Goal: Complete application form

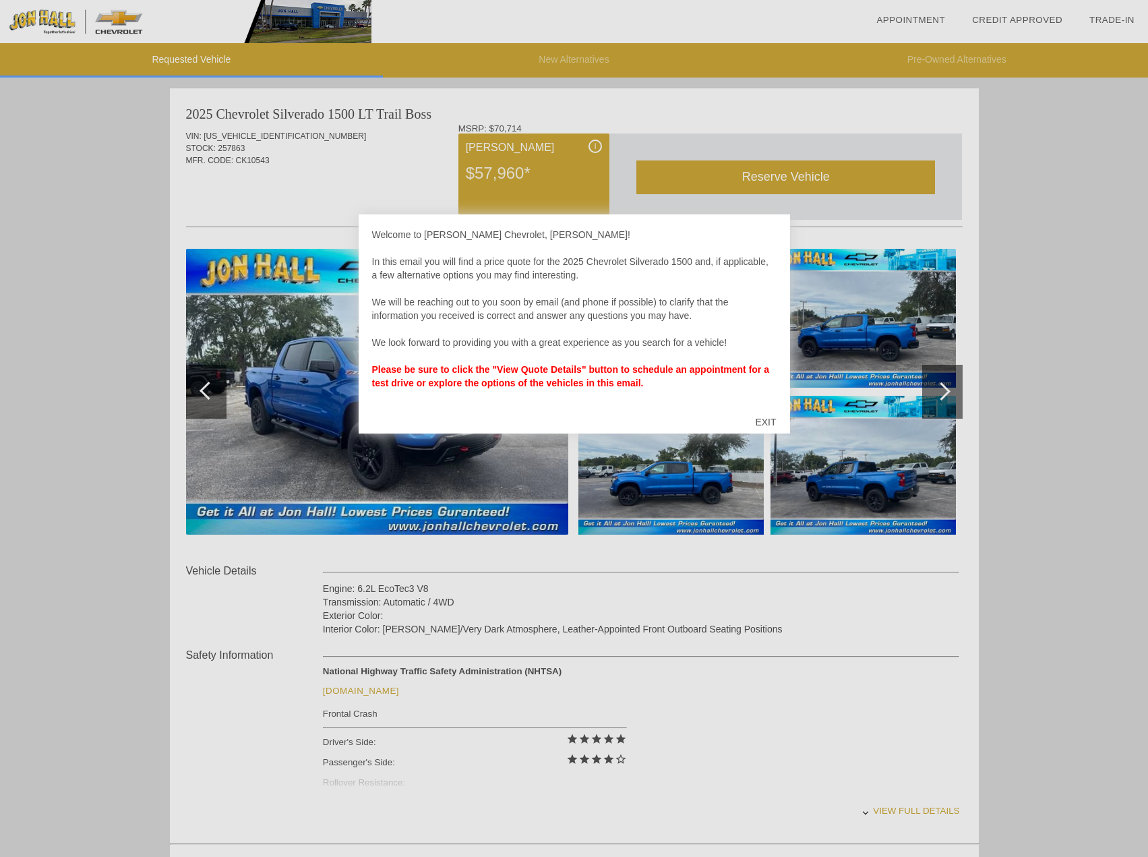
click at [766, 419] on div "EXIT" at bounding box center [766, 422] width 48 height 40
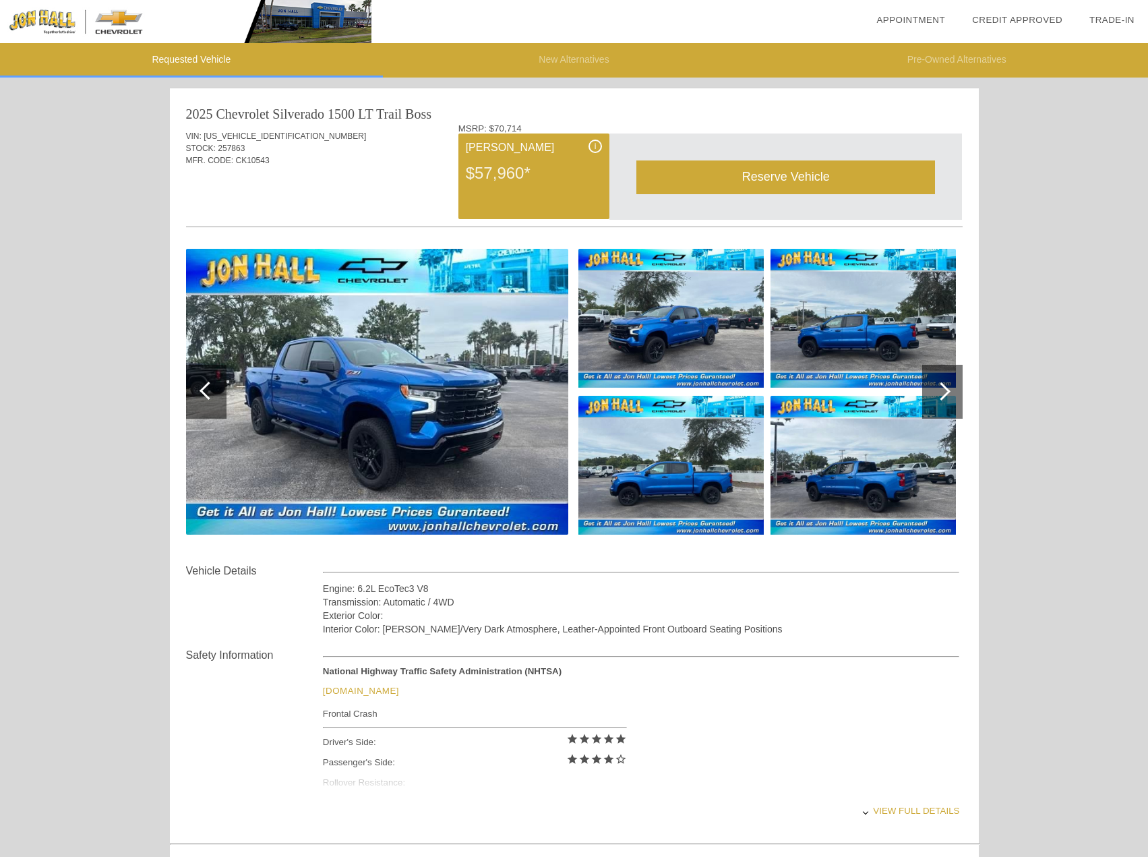
click at [801, 178] on div "Reserve Vehicle" at bounding box center [785, 176] width 299 height 33
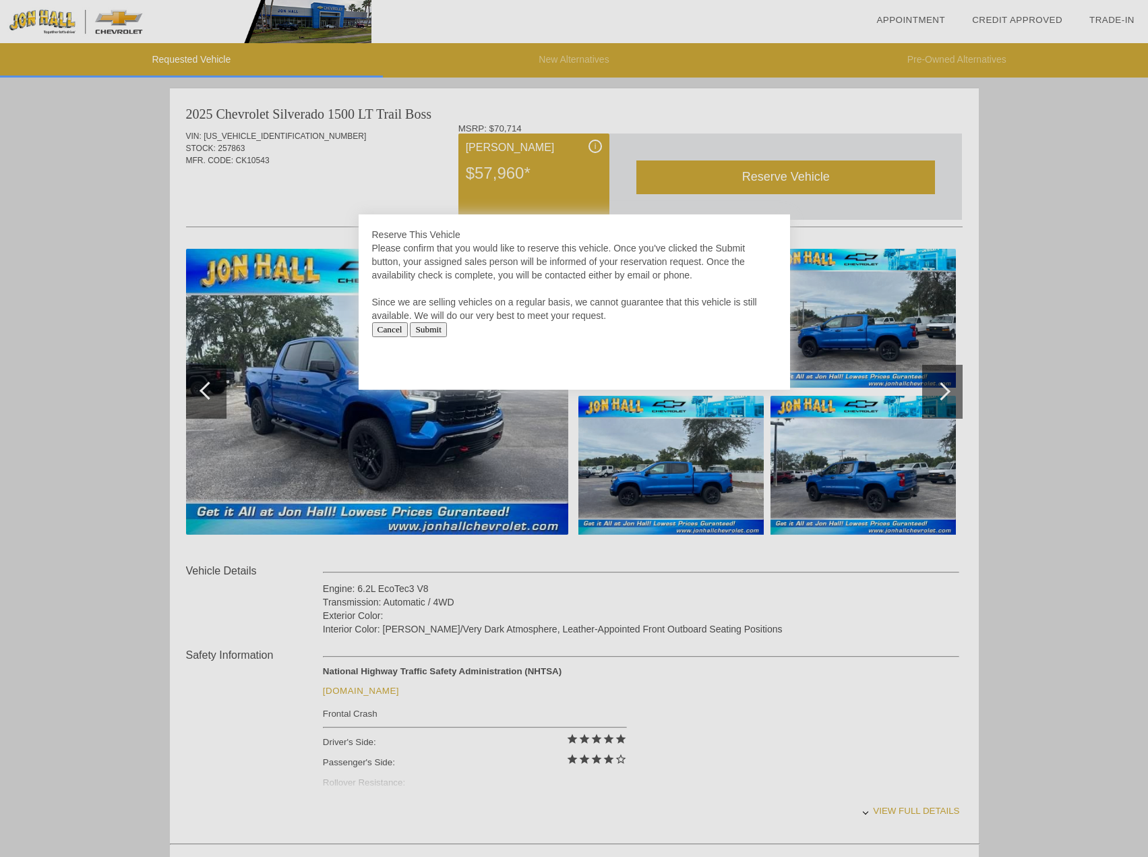
click at [442, 329] on input "Submit" at bounding box center [428, 329] width 37 height 15
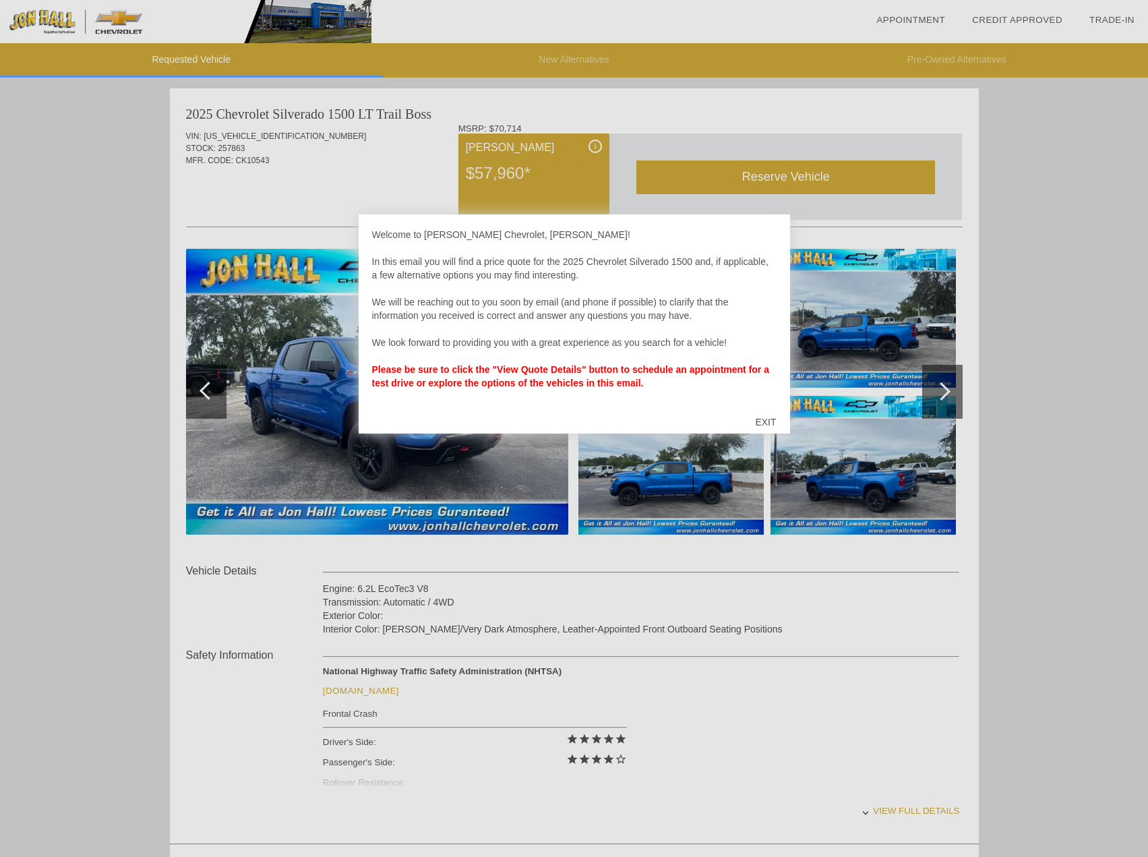
click at [767, 421] on div "EXIT" at bounding box center [766, 422] width 48 height 40
